Goal: Task Accomplishment & Management: Complete application form

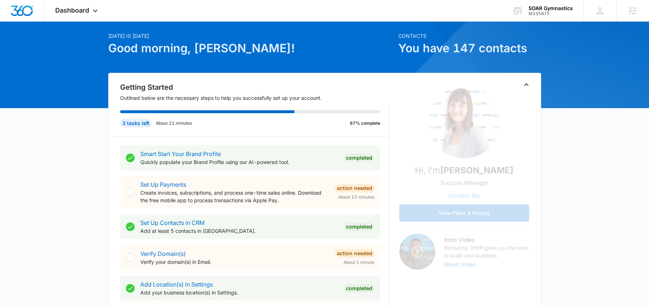
scroll to position [23, 0]
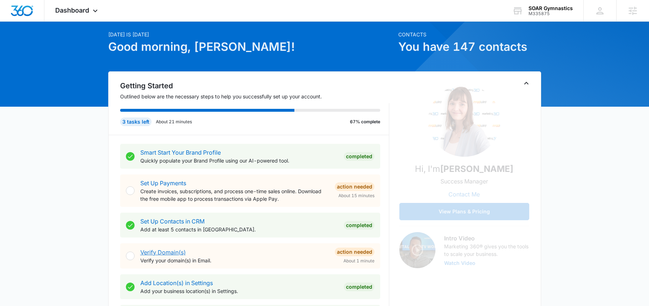
click at [170, 252] on link "Verify Domain(s)" at bounding box center [162, 252] width 45 height 7
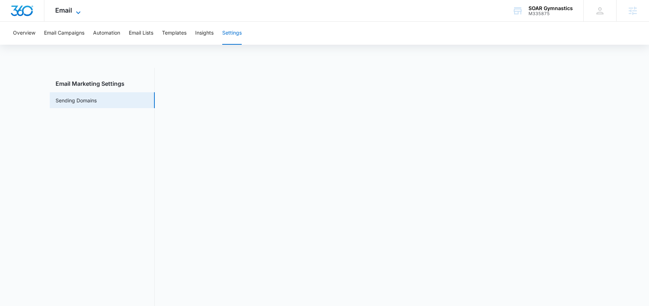
click at [62, 11] on span "Email" at bounding box center [63, 10] width 17 height 8
click at [63, 10] on span "Email" at bounding box center [63, 10] width 17 height 8
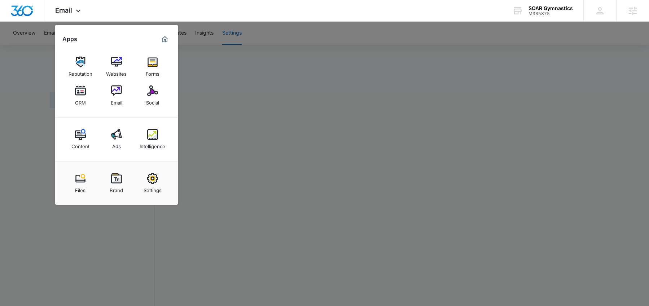
click at [282, 54] on div at bounding box center [324, 153] width 649 height 306
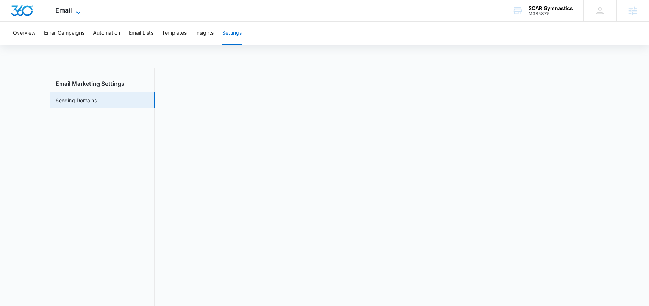
click at [74, 8] on div "Email Apps Reputation Websites Forms CRM Email Social Content Ads Intelligence …" at bounding box center [68, 10] width 49 height 21
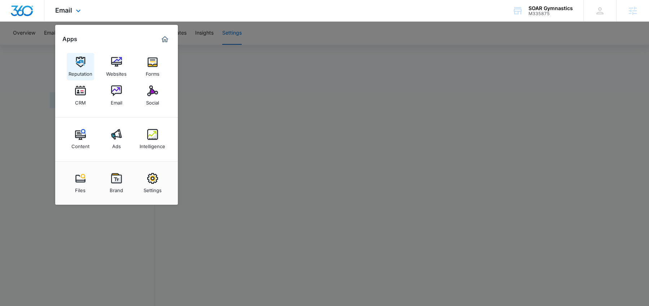
click at [83, 67] on img at bounding box center [80, 62] width 11 height 11
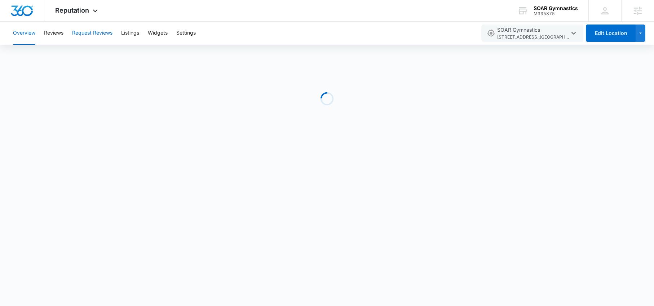
click at [84, 29] on button "Request Reviews" at bounding box center [92, 33] width 40 height 23
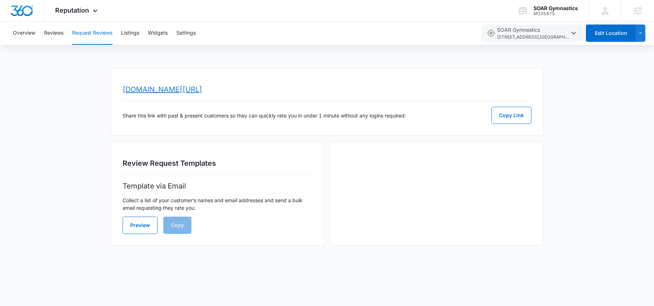
click at [202, 90] on link "www.topratedlocal.com/review/soar-gymnastics-reviews" at bounding box center [163, 89] width 80 height 9
click at [84, 9] on span "Reputation" at bounding box center [72, 10] width 34 height 8
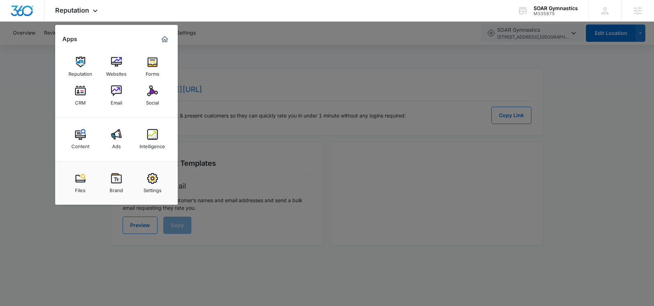
click at [113, 95] on img at bounding box center [116, 91] width 11 height 11
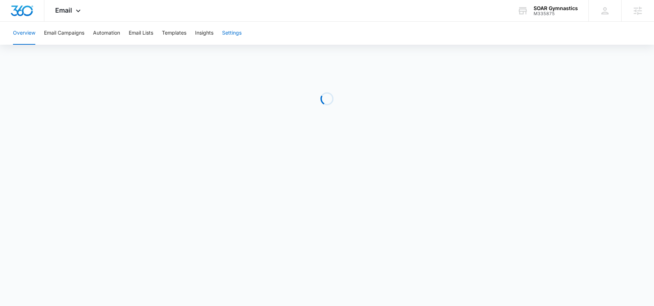
click at [231, 36] on button "Settings" at bounding box center [231, 33] width 19 height 23
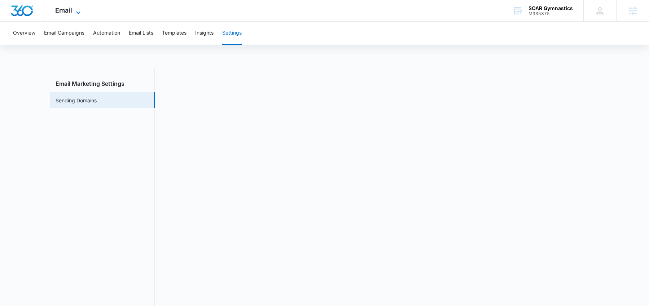
click at [65, 12] on span "Email" at bounding box center [63, 10] width 17 height 8
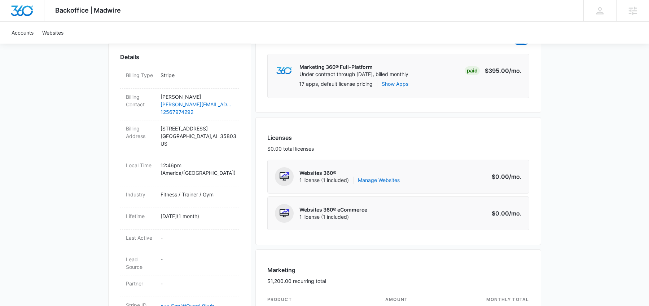
scroll to position [210, 0]
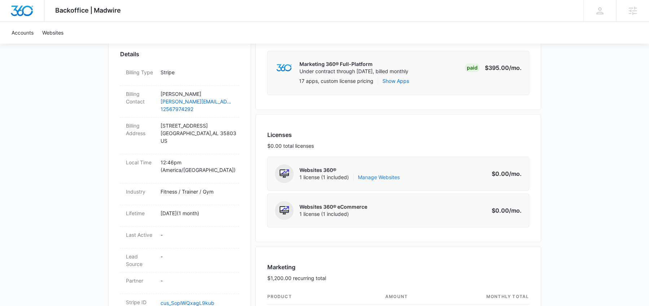
click at [389, 178] on link "Manage Websites" at bounding box center [379, 177] width 42 height 7
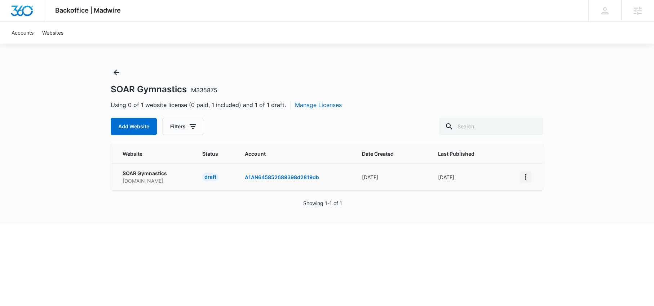
click at [527, 175] on icon "View More" at bounding box center [526, 177] width 9 height 9
click at [548, 231] on div "Activate Draft" at bounding box center [550, 229] width 43 height 5
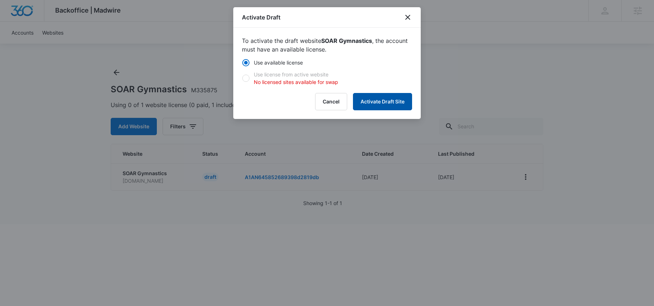
click at [393, 101] on button "Activate Draft Site" at bounding box center [382, 101] width 59 height 17
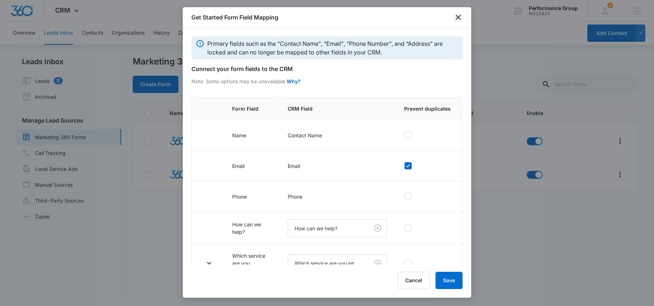
click at [459, 18] on icon "close" at bounding box center [458, 17] width 9 height 9
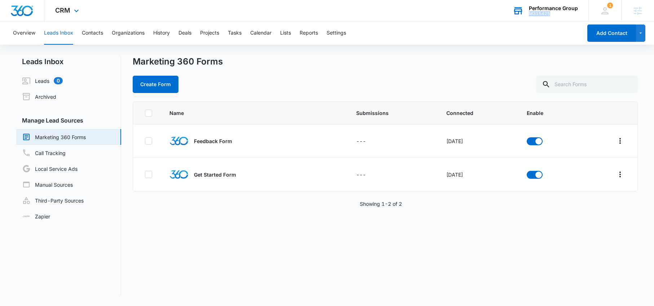
drag, startPoint x: 559, startPoint y: 16, endPoint x: 531, endPoint y: 16, distance: 27.1
click at [531, 16] on div "Performance Group M315425 Your Accounts View All" at bounding box center [545, 10] width 87 height 21
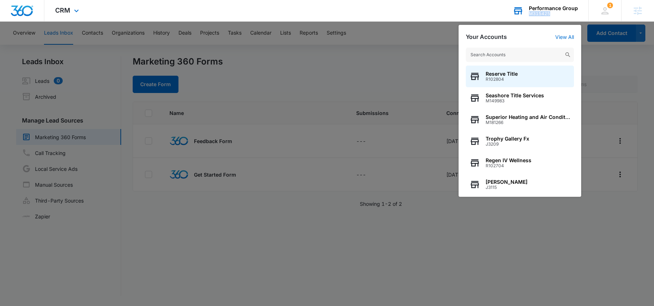
drag, startPoint x: 563, startPoint y: 12, endPoint x: 531, endPoint y: 12, distance: 32.1
click at [531, 12] on div "M315425" at bounding box center [553, 13] width 49 height 5
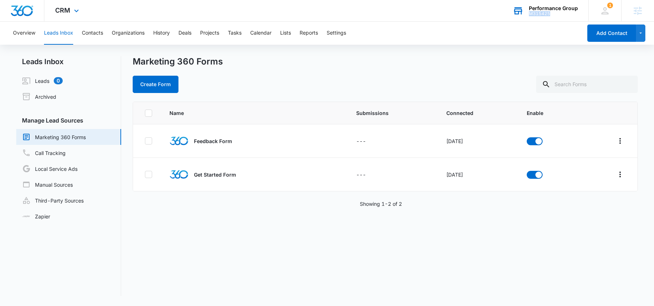
copy div "M315425"
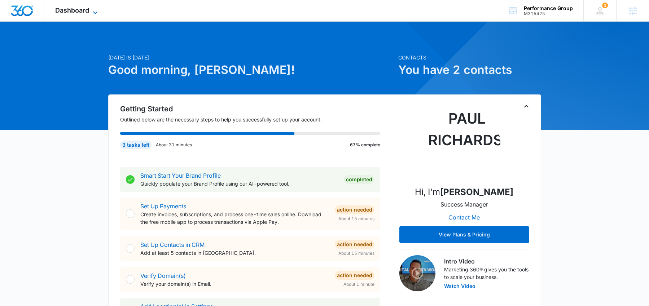
click at [75, 12] on span "Dashboard" at bounding box center [72, 10] width 34 height 8
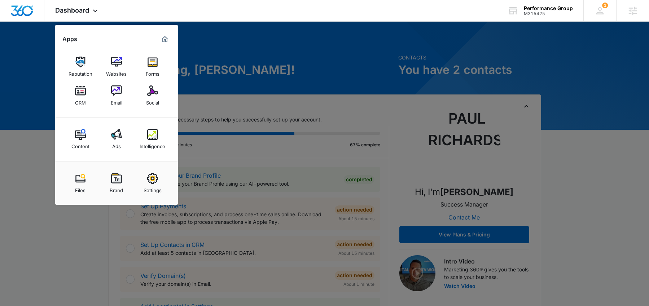
click at [268, 77] on div at bounding box center [324, 153] width 649 height 306
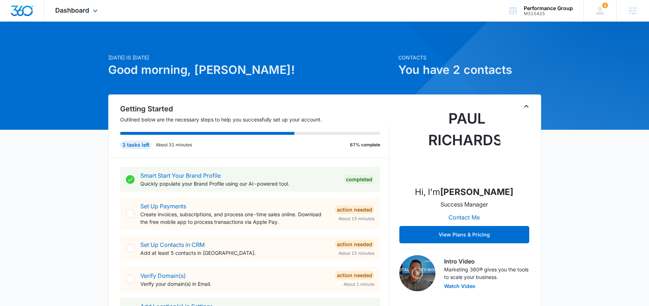
drag, startPoint x: 79, startPoint y: 13, endPoint x: 87, endPoint y: 17, distance: 8.9
click at [79, 13] on span "Dashboard" at bounding box center [72, 10] width 34 height 8
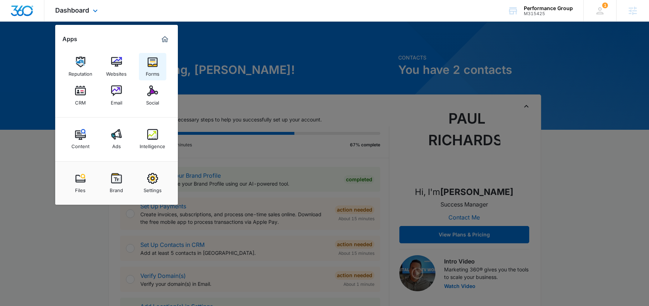
click at [162, 65] on link "Forms" at bounding box center [152, 66] width 27 height 27
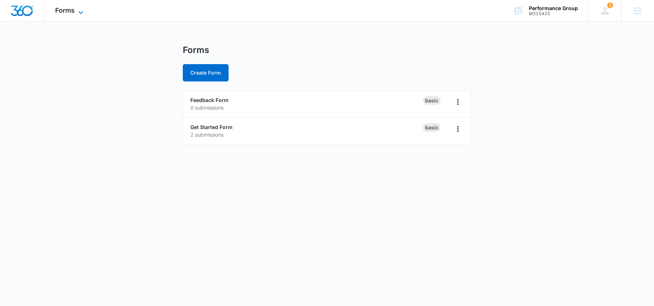
click at [63, 13] on span "Forms" at bounding box center [64, 10] width 19 height 8
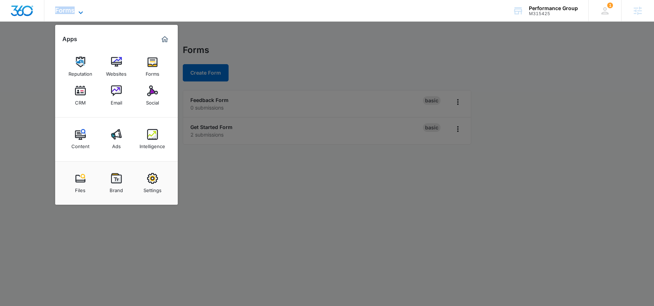
click at [63, 13] on span "Forms" at bounding box center [64, 10] width 19 height 8
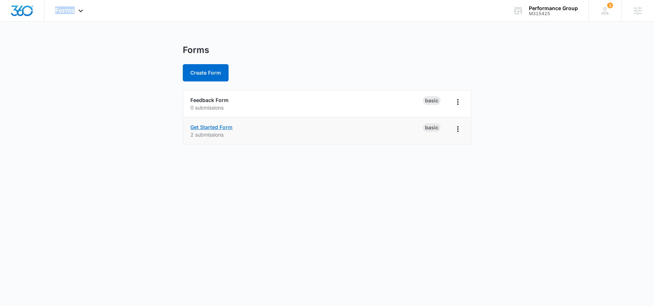
click at [214, 129] on link "Get Started Form" at bounding box center [211, 127] width 42 height 6
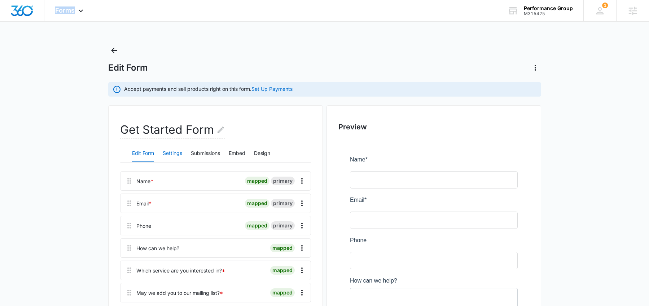
click at [176, 152] on button "Settings" at bounding box center [172, 153] width 19 height 17
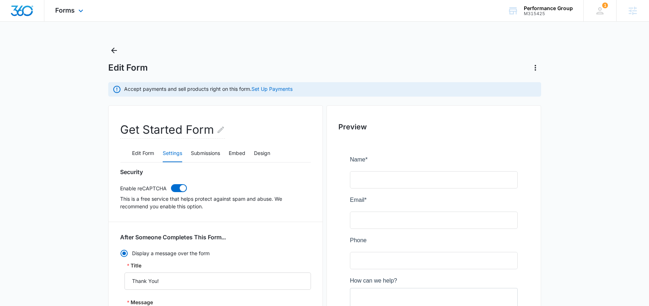
click at [81, 16] on div "Forms Apps Reputation Websites Forms CRM Email Social Content Ads Intelligence …" at bounding box center [70, 10] width 52 height 21
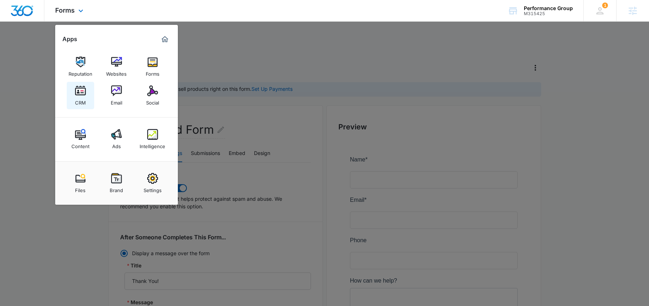
click at [80, 86] on img at bounding box center [80, 91] width 11 height 11
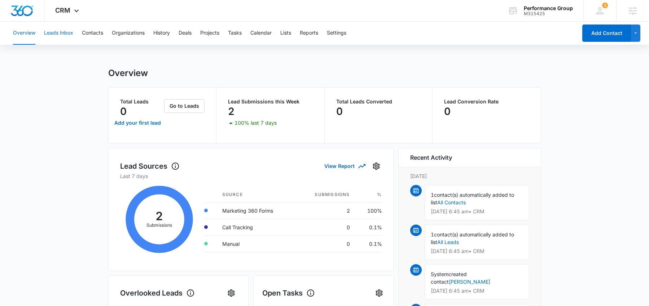
click at [56, 34] on button "Leads Inbox" at bounding box center [58, 33] width 29 height 23
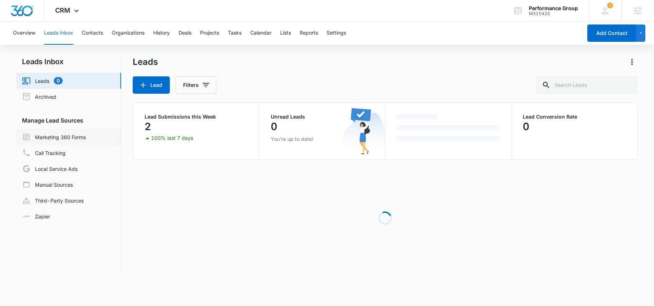
click at [63, 138] on link "Marketing 360 Forms" at bounding box center [54, 137] width 64 height 9
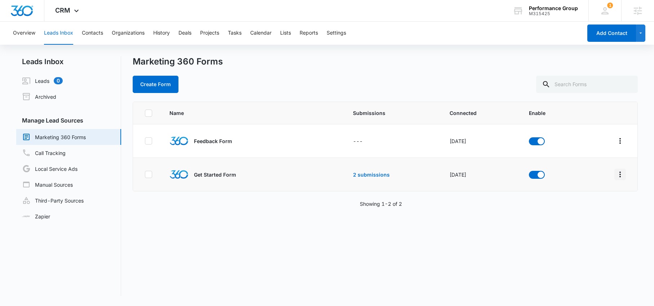
click at [618, 174] on icon "Overflow Menu" at bounding box center [620, 174] width 9 height 9
click at [595, 214] on div "Field Mapping" at bounding box center [582, 216] width 41 height 5
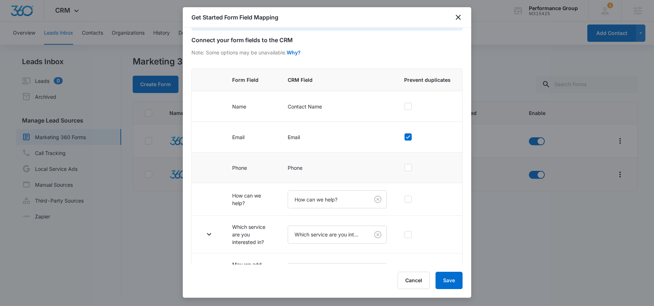
scroll to position [55, 0]
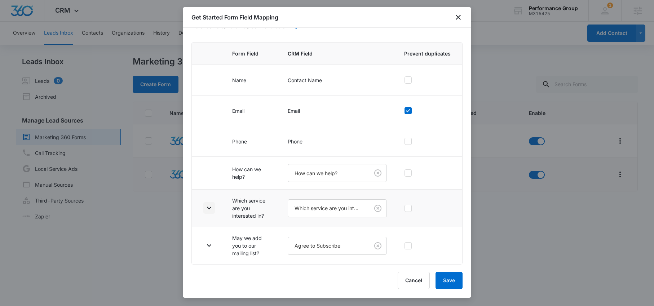
click at [206, 207] on icon "button" at bounding box center [209, 208] width 9 height 9
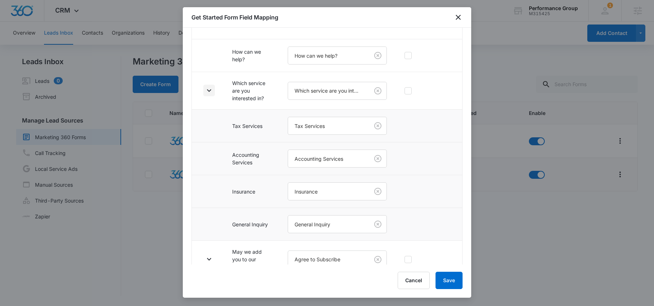
scroll to position [187, 0]
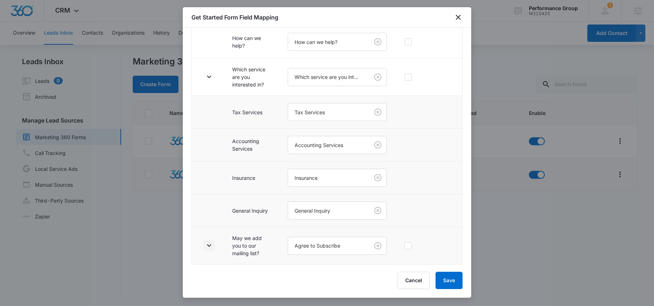
click at [212, 248] on icon "button" at bounding box center [209, 245] width 9 height 9
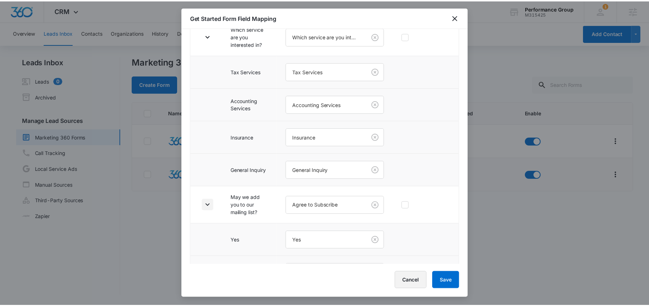
scroll to position [252, 0]
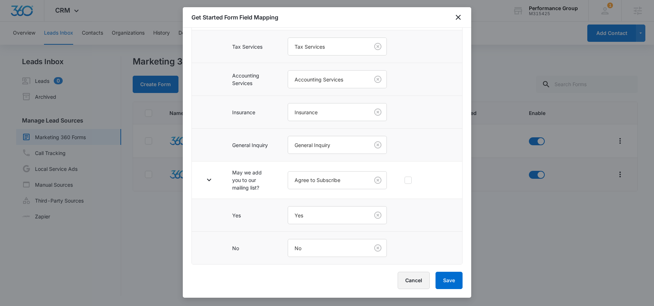
click at [417, 284] on button "Cancel" at bounding box center [414, 280] width 32 height 17
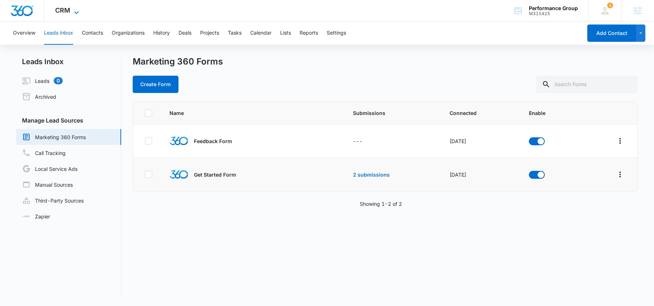
click at [74, 12] on icon at bounding box center [76, 12] width 9 height 9
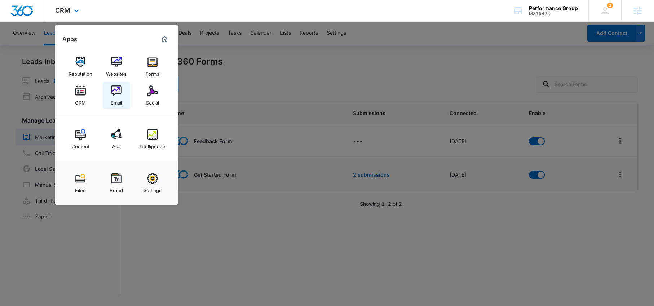
click at [117, 96] on img at bounding box center [116, 91] width 11 height 11
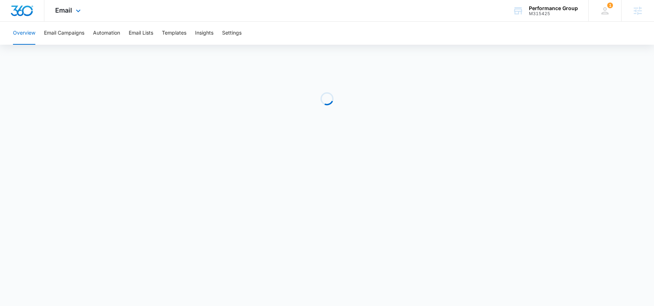
click at [31, 9] on img "Dashboard" at bounding box center [21, 10] width 23 height 11
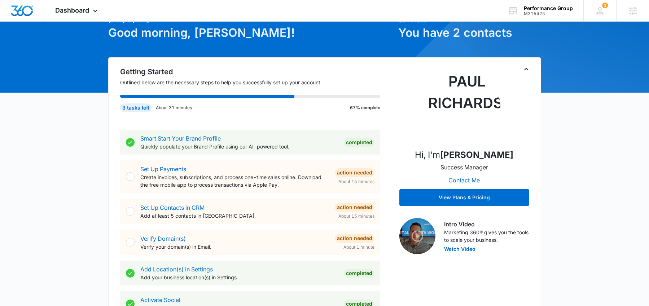
scroll to position [66, 0]
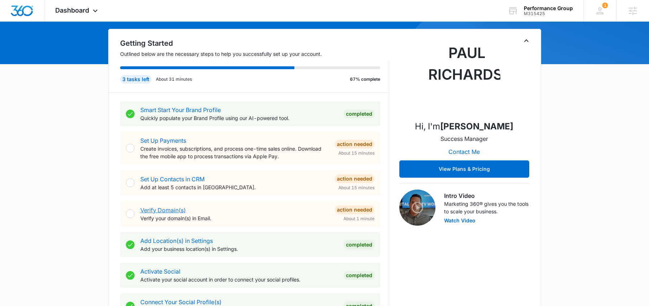
click at [169, 212] on link "Verify Domain(s)" at bounding box center [162, 210] width 45 height 7
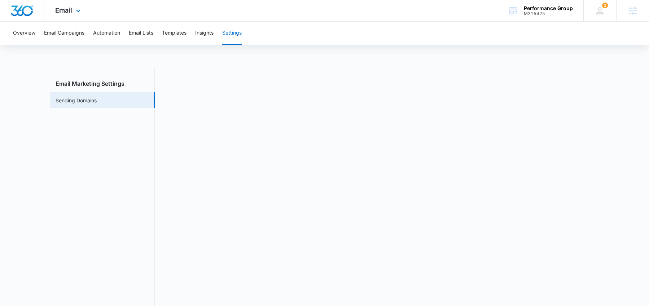
click at [24, 14] on img "Dashboard" at bounding box center [21, 10] width 23 height 11
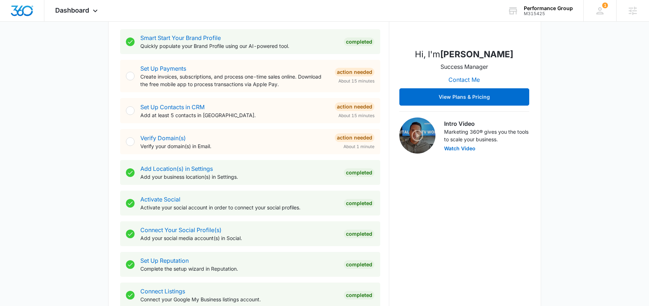
scroll to position [70, 0]
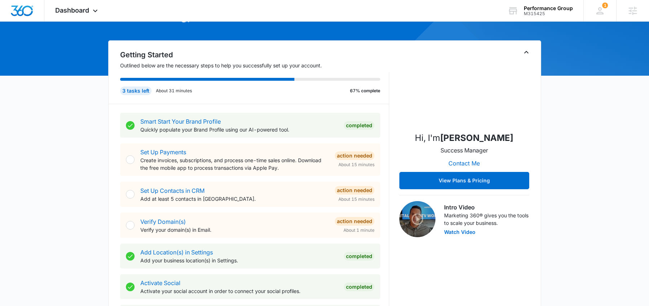
scroll to position [59, 0]
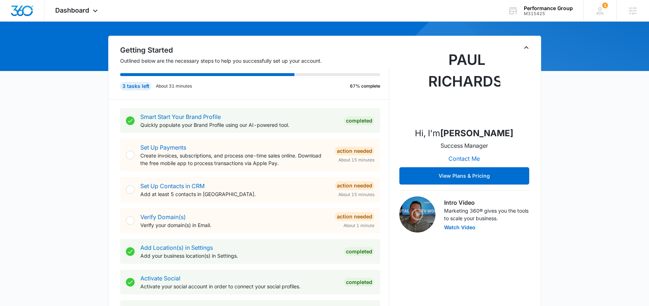
click at [277, 230] on div "Verify Domain(s) Verify your domain(s) in Email. Action Needed About 1 minute" at bounding box center [250, 220] width 260 height 25
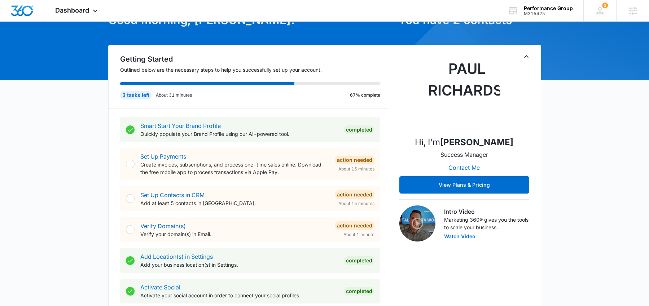
scroll to position [48, 0]
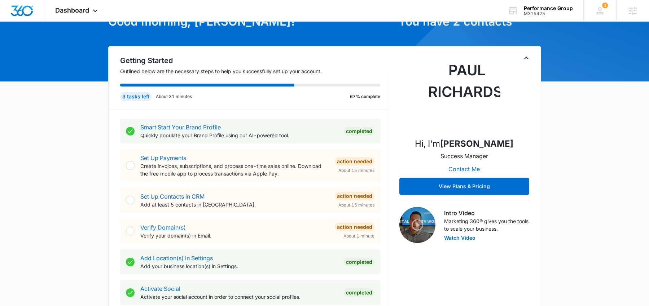
click at [165, 227] on link "Verify Domain(s)" at bounding box center [162, 227] width 45 height 7
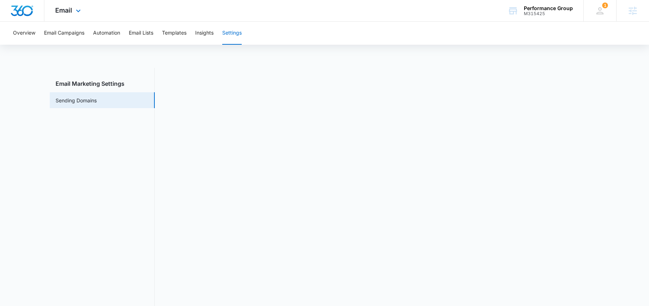
click at [22, 12] on img "Dashboard" at bounding box center [21, 10] width 23 height 11
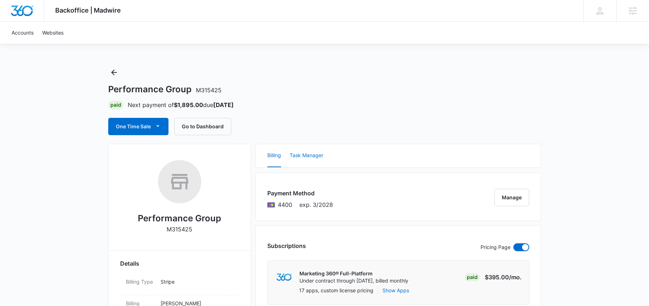
click at [308, 156] on button "Task Manager" at bounding box center [307, 155] width 34 height 23
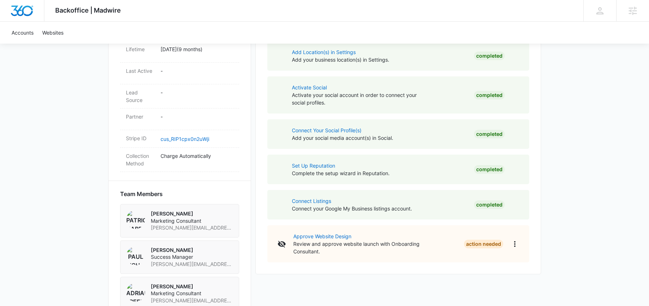
scroll to position [375, 0]
click at [515, 245] on icon "overflow" at bounding box center [515, 242] width 9 height 9
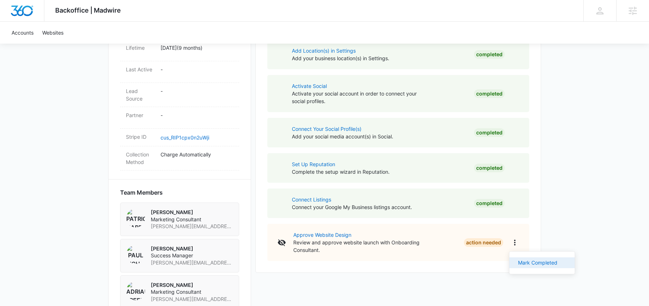
click at [529, 266] on div "Mark Completed" at bounding box center [537, 262] width 39 height 5
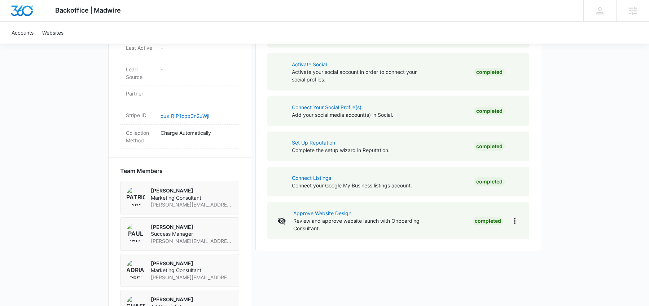
scroll to position [121, 0]
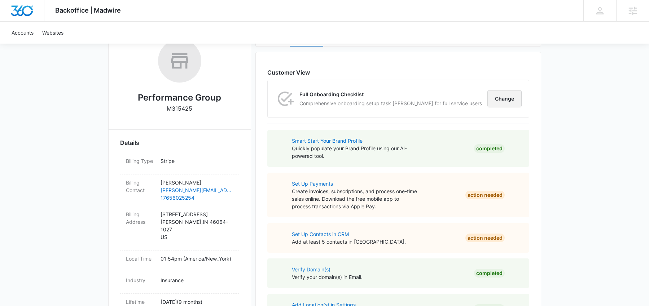
click at [505, 103] on button "Change" at bounding box center [504, 98] width 34 height 17
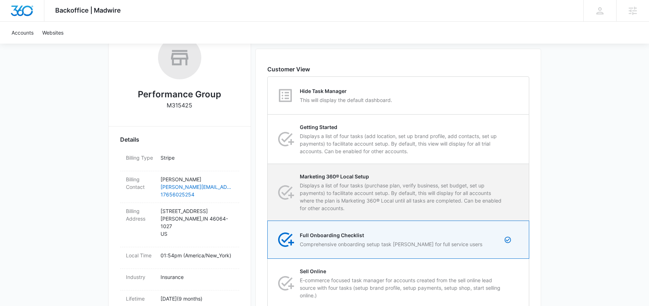
scroll to position [131, 0]
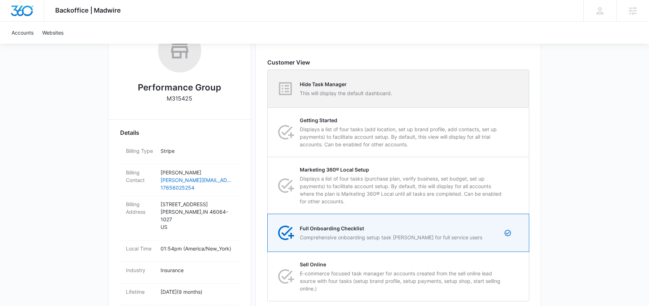
click at [367, 96] on p "This will display the default dashboard." at bounding box center [346, 93] width 92 height 8
click at [268, 89] on input "Hide Task Manager This will display the default dashboard." at bounding box center [268, 89] width 0 height 0
radio input "true"
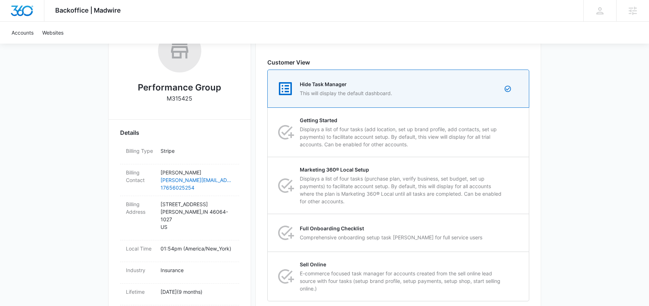
click at [572, 110] on div "Backoffice | Madwire Apps Settings KB Kelly Bolin kelly.bolin@madwire.com My Pr…" at bounding box center [324, 310] width 649 height 882
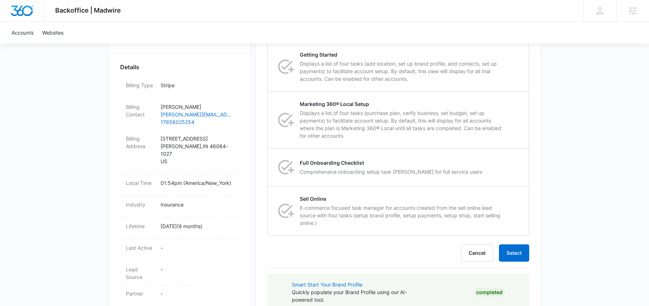
scroll to position [279, 0]
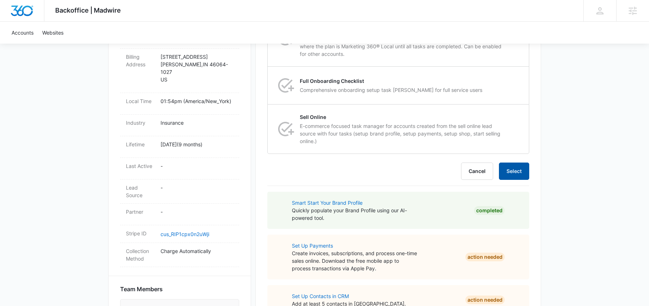
click at [522, 166] on button "Select" at bounding box center [514, 171] width 30 height 17
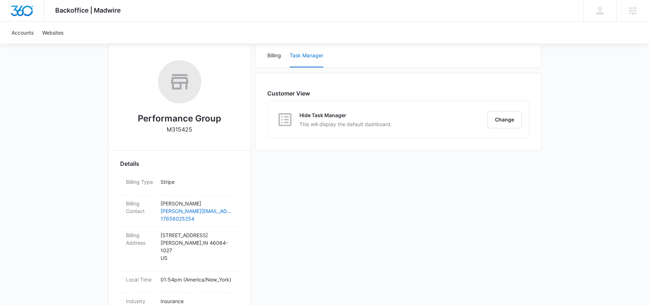
scroll to position [35, 0]
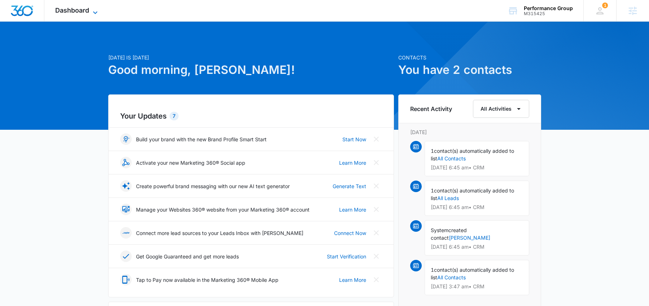
click at [93, 14] on icon at bounding box center [95, 12] width 9 height 9
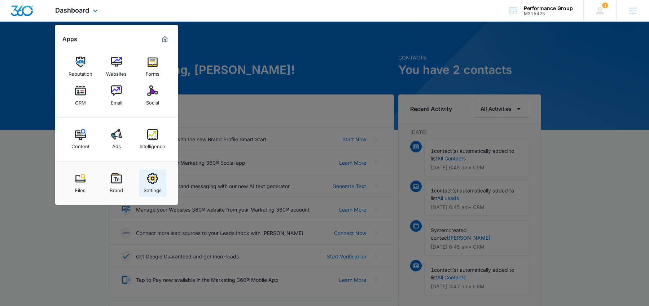
click at [157, 182] on img at bounding box center [152, 178] width 11 height 11
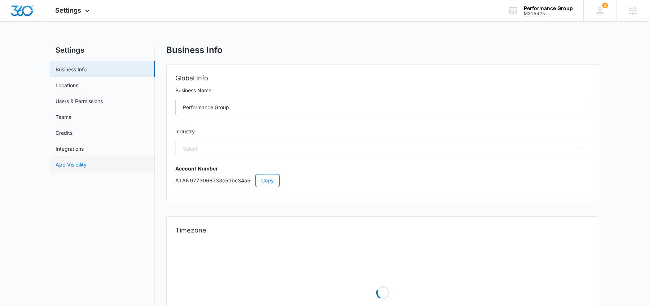
select select "US"
select select "America/New_York"
click at [82, 161] on link "App Visibility" at bounding box center [71, 165] width 31 height 8
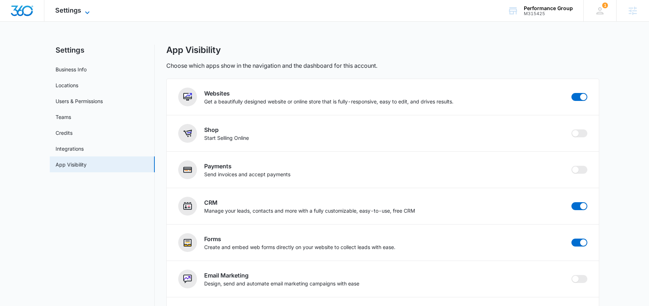
click at [75, 13] on span "Settings" at bounding box center [68, 10] width 26 height 8
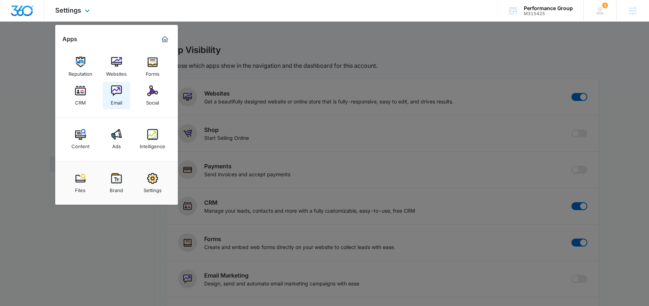
click at [115, 93] on img at bounding box center [116, 91] width 11 height 11
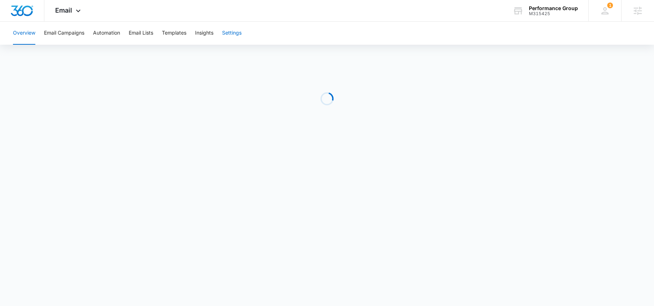
click at [233, 35] on button "Settings" at bounding box center [231, 33] width 19 height 23
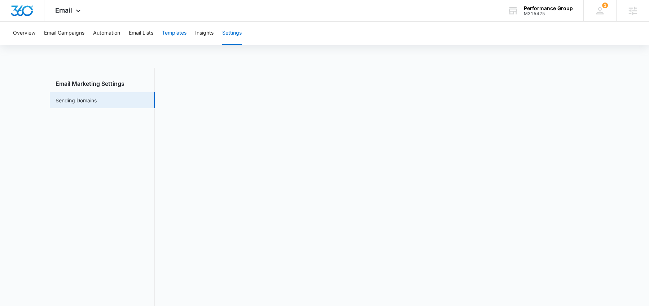
click at [183, 32] on button "Templates" at bounding box center [174, 33] width 25 height 23
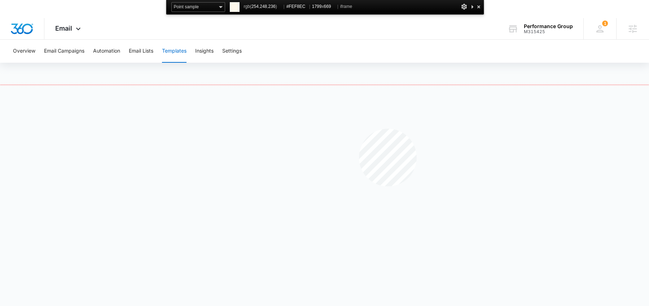
click at [359, 129] on div at bounding box center [324, 205] width 649 height 241
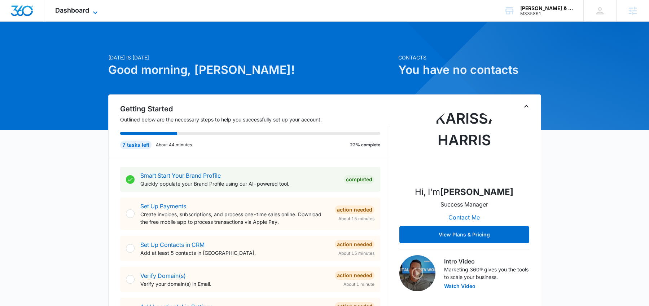
click at [81, 7] on span "Dashboard" at bounding box center [72, 10] width 34 height 8
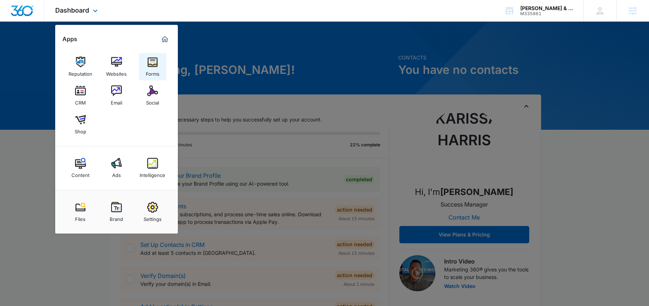
click at [156, 65] on img at bounding box center [152, 62] width 11 height 11
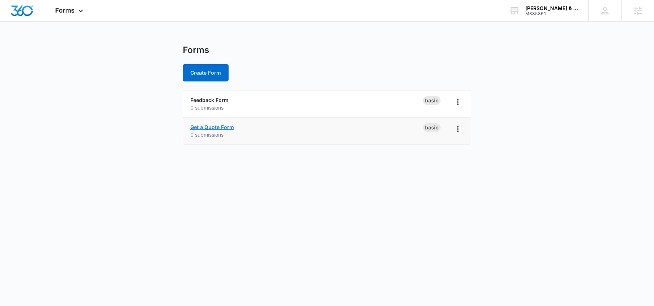
click at [213, 128] on link "Get a Quote Form" at bounding box center [212, 127] width 44 height 6
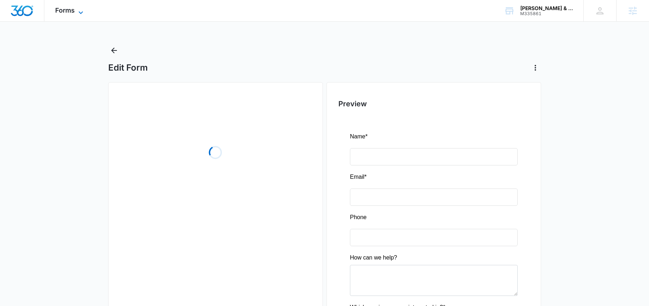
click at [70, 6] on span "Forms" at bounding box center [64, 10] width 19 height 8
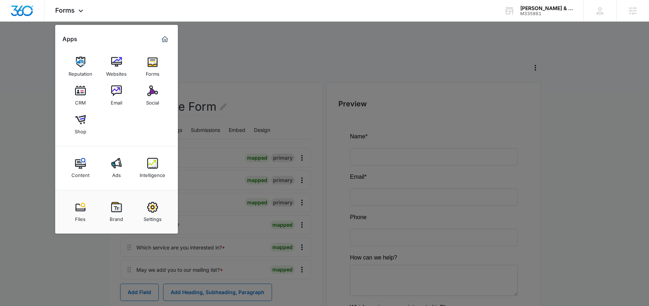
click at [78, 97] on div "CRM" at bounding box center [80, 100] width 11 height 9
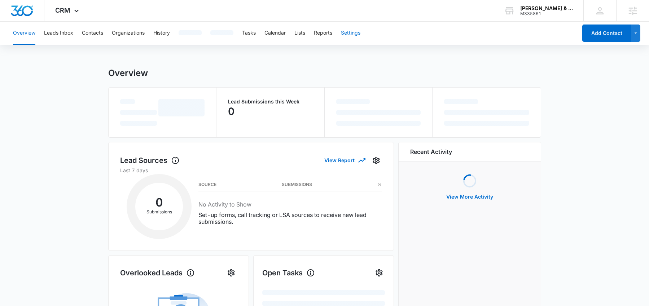
click at [349, 34] on button "Settings" at bounding box center [350, 33] width 19 height 23
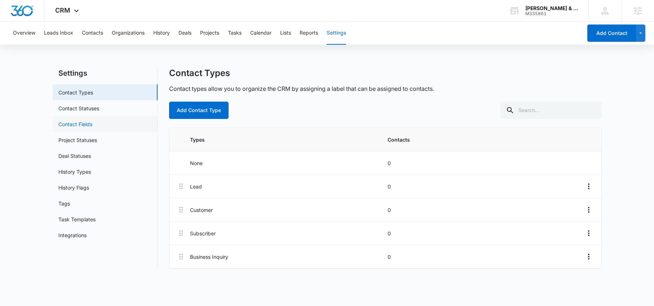
click at [80, 124] on link "Contact Fields" at bounding box center [75, 125] width 34 height 8
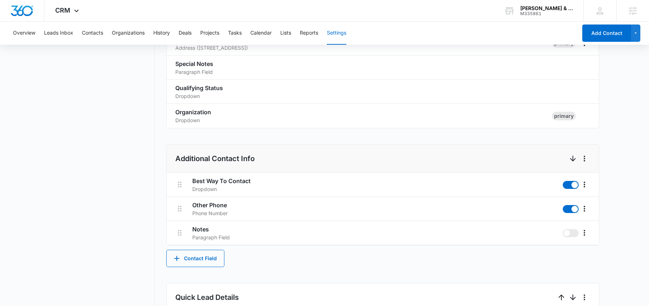
scroll to position [276, 0]
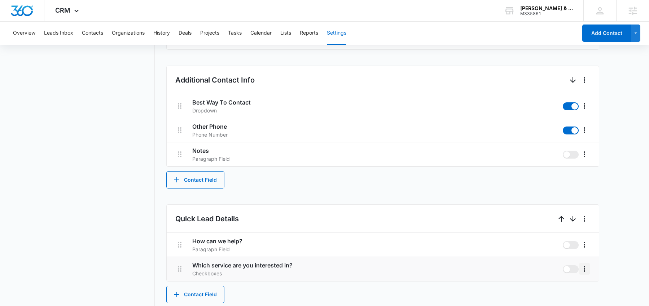
click at [586, 270] on icon "More" at bounding box center [584, 269] width 9 height 9
click at [595, 237] on div "Edit" at bounding box center [595, 238] width 15 height 5
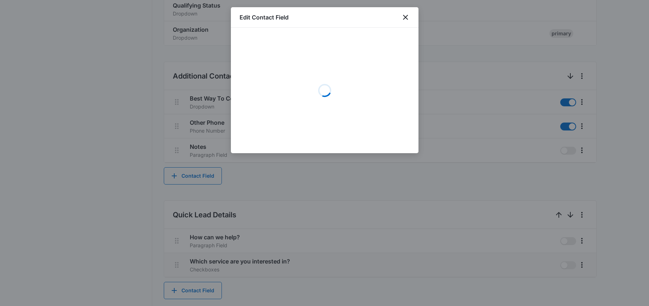
scroll to position [286, 0]
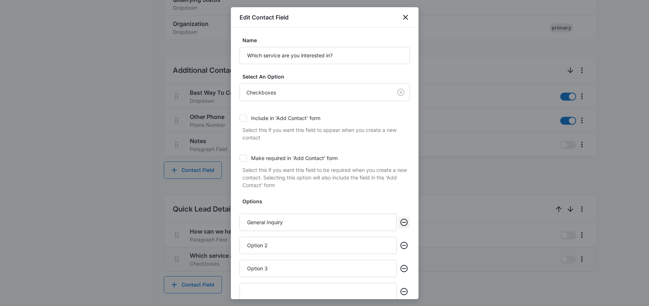
click at [401, 224] on icon "Remove" at bounding box center [404, 222] width 9 height 9
click at [400, 243] on icon "Remove" at bounding box center [404, 245] width 9 height 9
click at [398, 251] on button "Remove" at bounding box center [404, 246] width 12 height 12
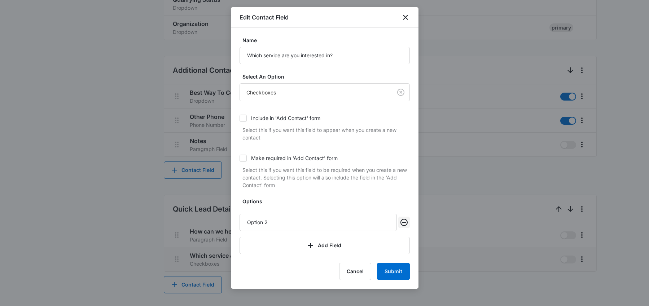
click at [405, 218] on icon "Remove" at bounding box center [404, 222] width 9 height 9
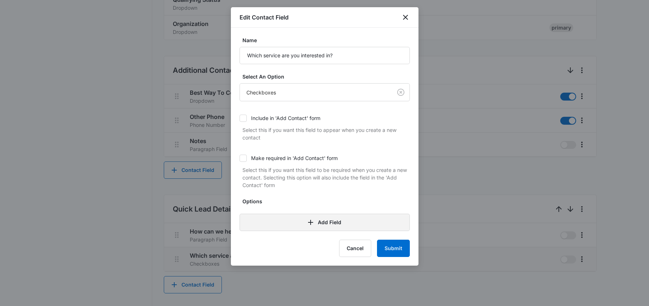
click at [310, 222] on icon "button" at bounding box center [310, 222] width 9 height 9
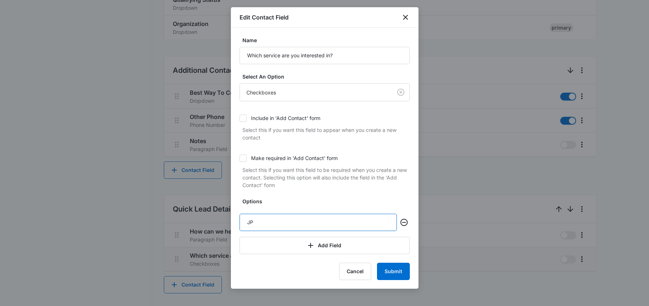
type input "J"
type input "Patios"
click at [282, 248] on button "Add Field" at bounding box center [325, 245] width 170 height 17
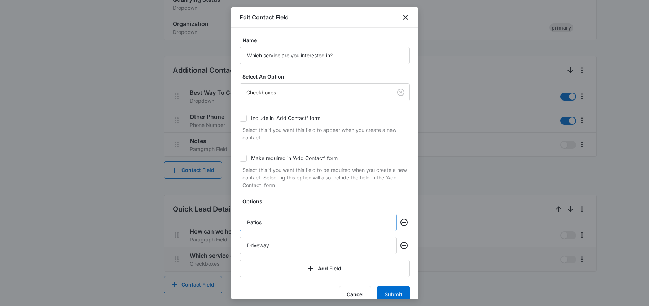
type input "Driveway"
click at [279, 221] on input "Patios" at bounding box center [318, 222] width 157 height 17
type input "Patio"
click at [322, 271] on button "Add Field" at bounding box center [325, 268] width 170 height 17
type input "Retaining wall"
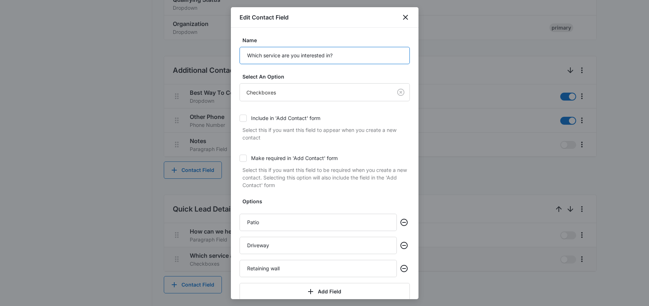
click at [265, 58] on input "Which service are you interested in?" at bounding box center [325, 55] width 170 height 17
type input "Which service are you interested in?"
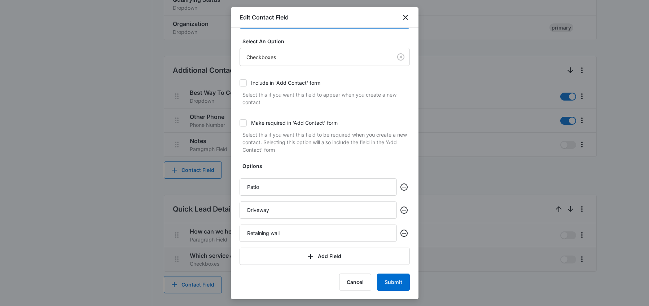
scroll to position [36, 0]
click at [298, 233] on input "Retaining wall" at bounding box center [318, 232] width 157 height 17
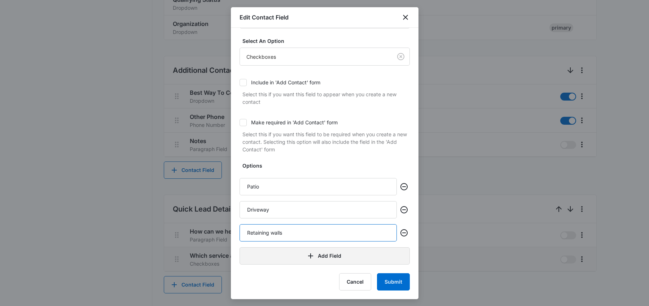
type input "Retaining walls"
click at [291, 254] on button "Add Field" at bounding box center [325, 256] width 170 height 17
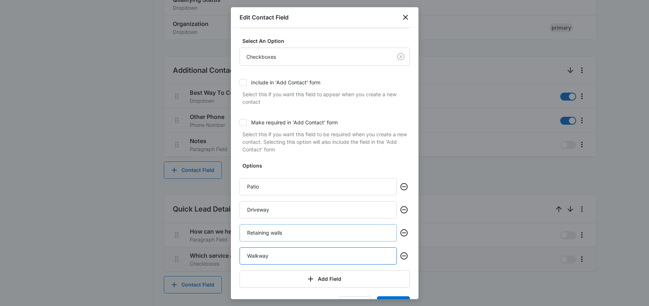
type input "Walkway"
click at [338, 237] on input "Retaining walls" at bounding box center [318, 232] width 157 height 17
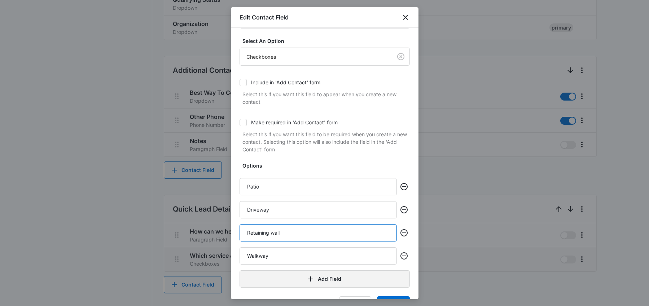
type input "Retaining wall"
click at [324, 277] on button "Add Field" at bounding box center [325, 279] width 170 height 17
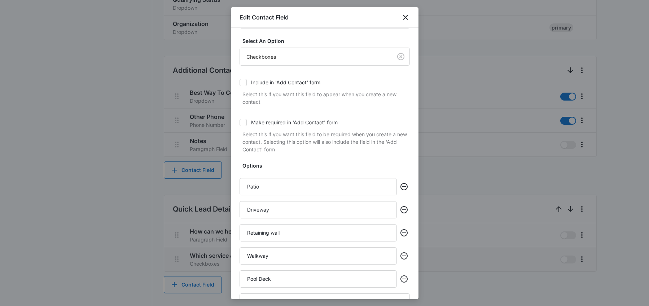
type input "Pool Deck"
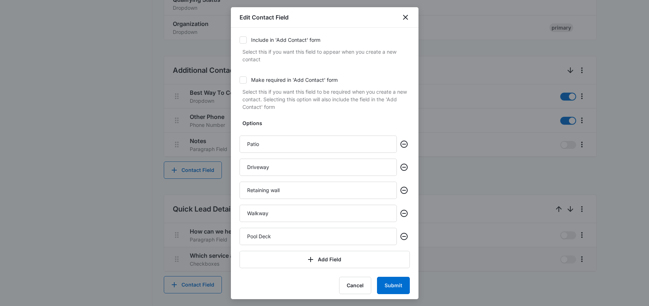
scroll to position [82, 0]
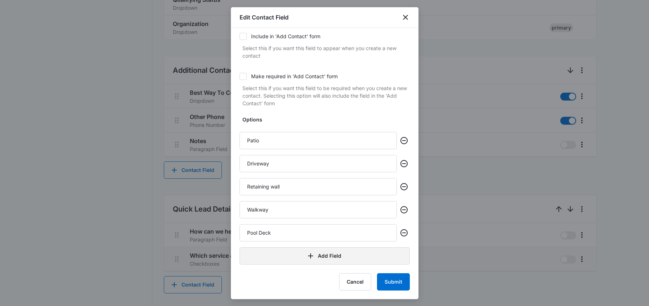
click at [298, 257] on button "Add Field" at bounding box center [325, 256] width 170 height 17
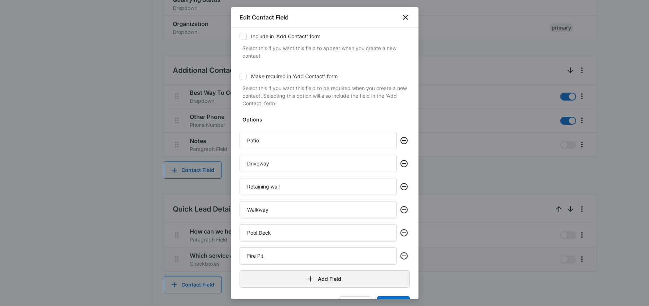
type input "Fire Pit"
click at [306, 280] on icon "button" at bounding box center [310, 279] width 9 height 9
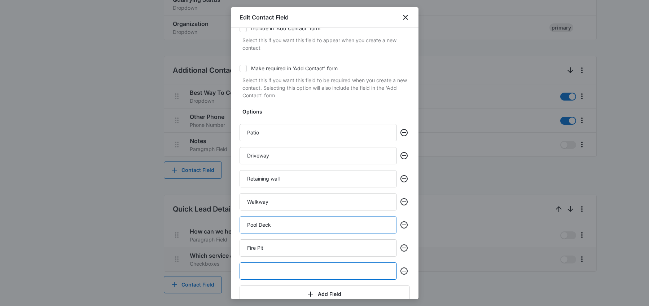
scroll to position [102, 0]
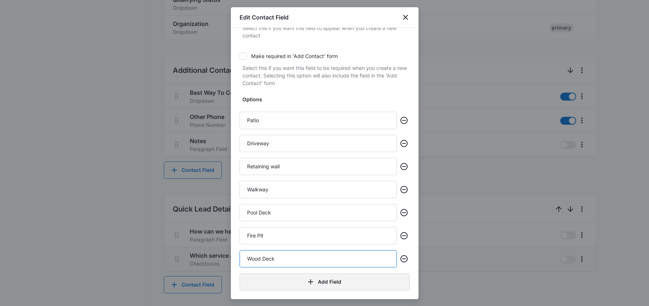
type input "Wood Deck"
click at [327, 283] on button "Add Field" at bounding box center [325, 281] width 170 height 17
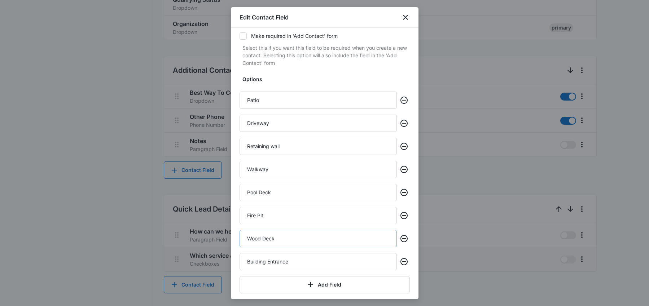
scroll to position [151, 0]
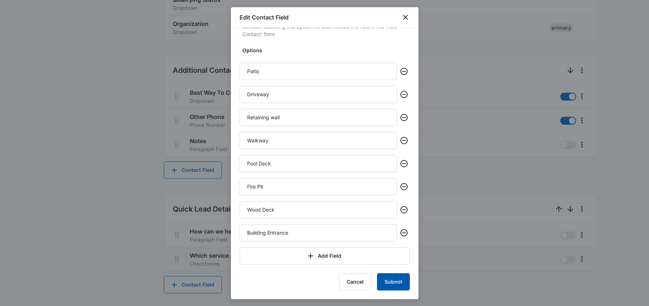
type input "Building Entrance"
click at [395, 283] on button "Submit" at bounding box center [393, 281] width 33 height 17
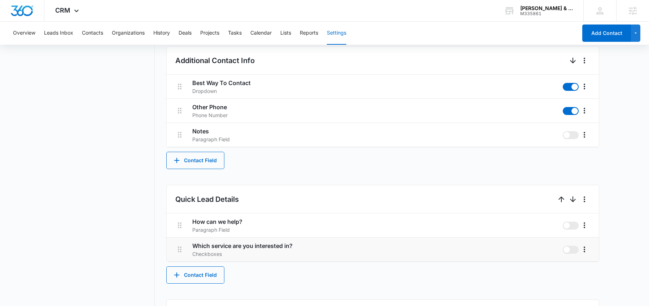
scroll to position [296, 0]
click at [588, 250] on icon "More" at bounding box center [584, 249] width 9 height 9
click at [597, 271] on div "Edit" at bounding box center [595, 269] width 15 height 5
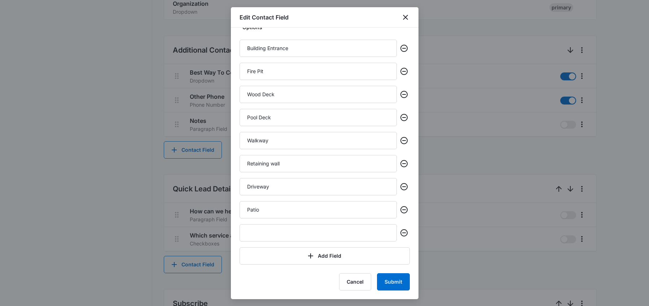
scroll to position [311, 0]
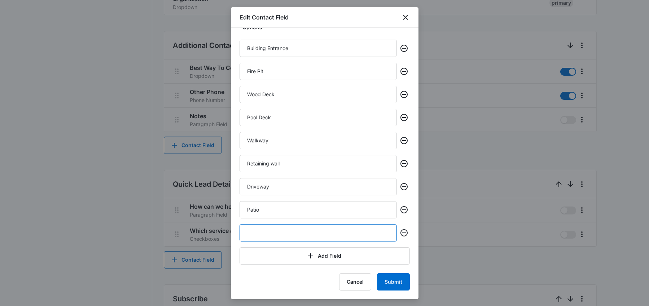
click at [287, 240] on input "text" at bounding box center [318, 232] width 157 height 17
type input "General Inquiry"
click at [390, 279] on button "Submit" at bounding box center [393, 281] width 33 height 17
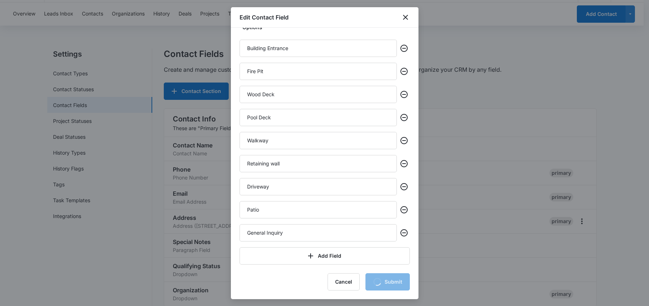
scroll to position [0, 0]
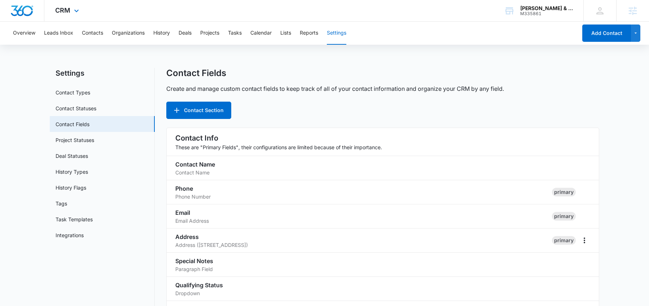
click at [80, 15] on div "CRM Apps Reputation Websites Forms CRM Email Social Shop Content Ads Intelligen…" at bounding box center [67, 10] width 47 height 21
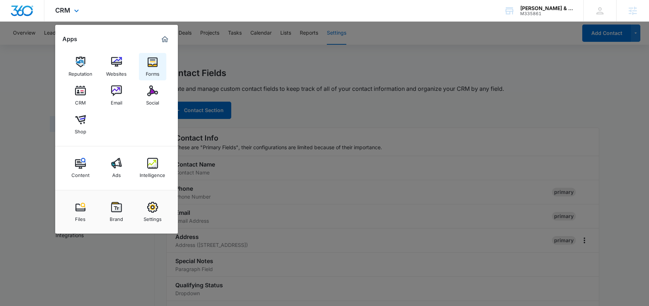
click at [148, 62] on img at bounding box center [152, 62] width 11 height 11
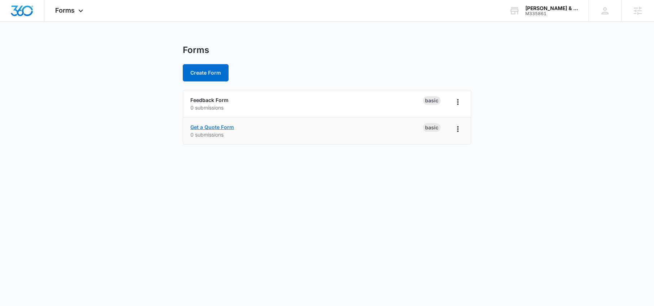
click at [223, 127] on link "Get a Quote Form" at bounding box center [212, 127] width 44 height 6
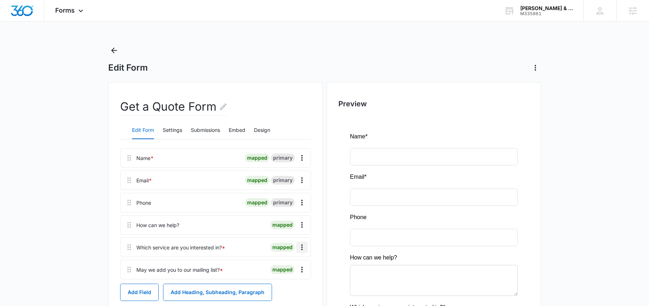
click at [306, 245] on button "Overflow Menu" at bounding box center [302, 248] width 12 height 12
click at [283, 271] on button "Edit" at bounding box center [286, 267] width 41 height 11
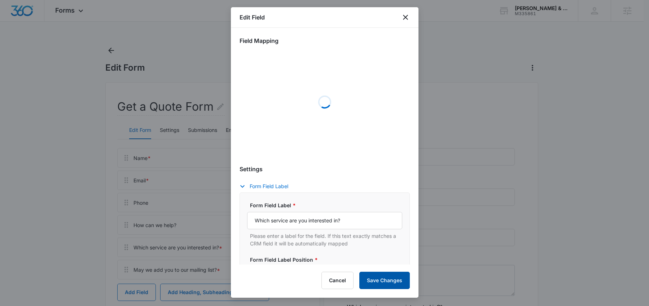
select select "350"
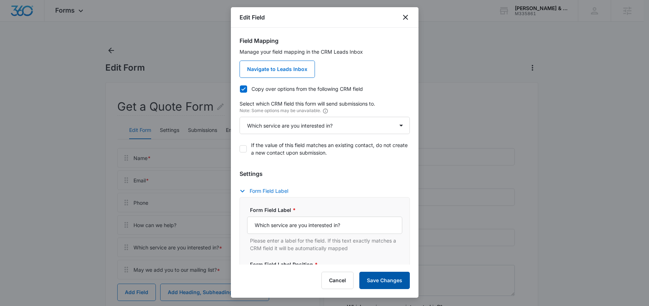
click at [385, 285] on button "Save Changes" at bounding box center [384, 280] width 51 height 17
